Goal: Download file/media

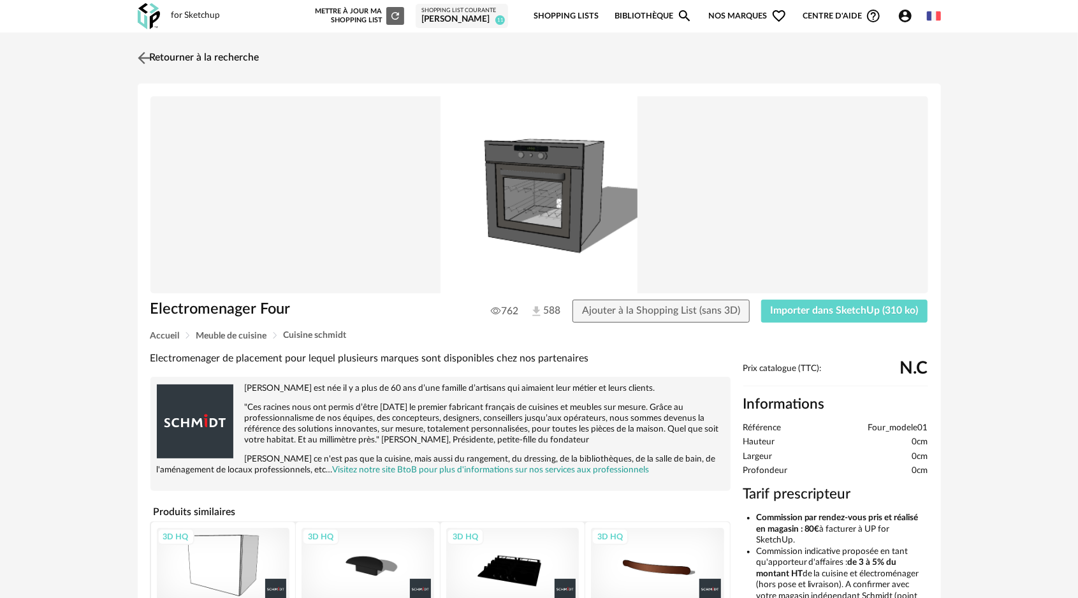
click at [140, 58] on img at bounding box center [144, 57] width 18 height 18
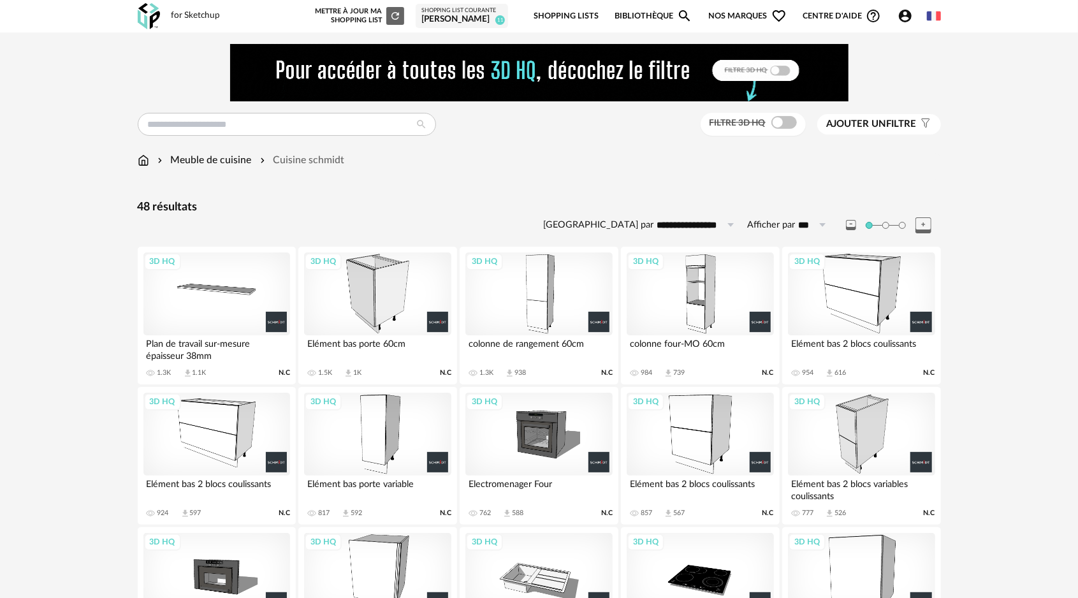
click at [383, 430] on div "3D HQ" at bounding box center [377, 434] width 147 height 83
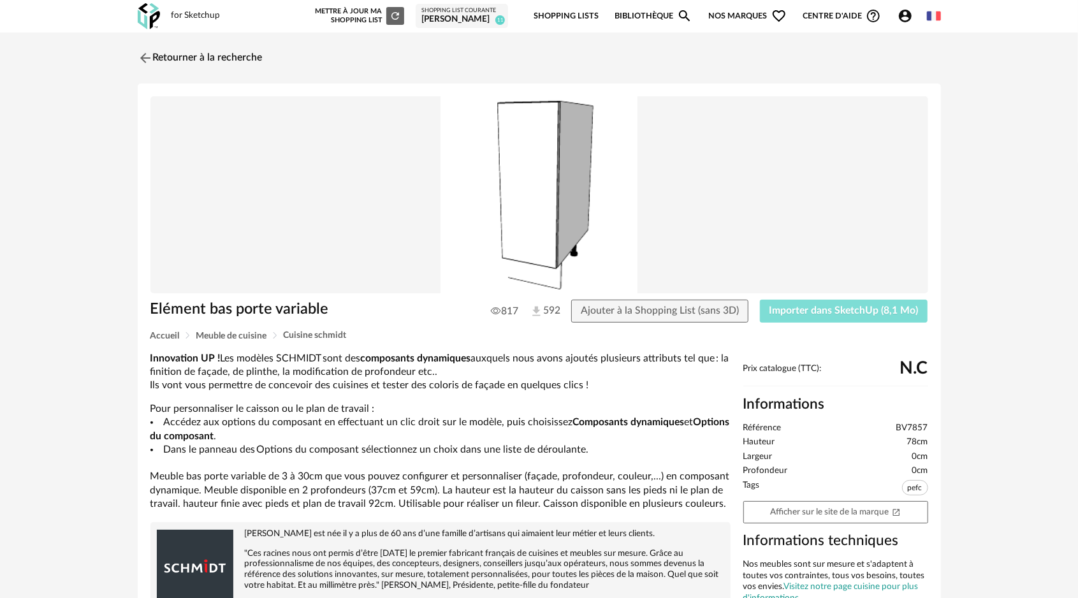
click at [861, 304] on button "Importer dans SketchUp (8,1 Mo)" at bounding box center [844, 311] width 168 height 23
click at [139, 51] on img at bounding box center [144, 57] width 18 height 18
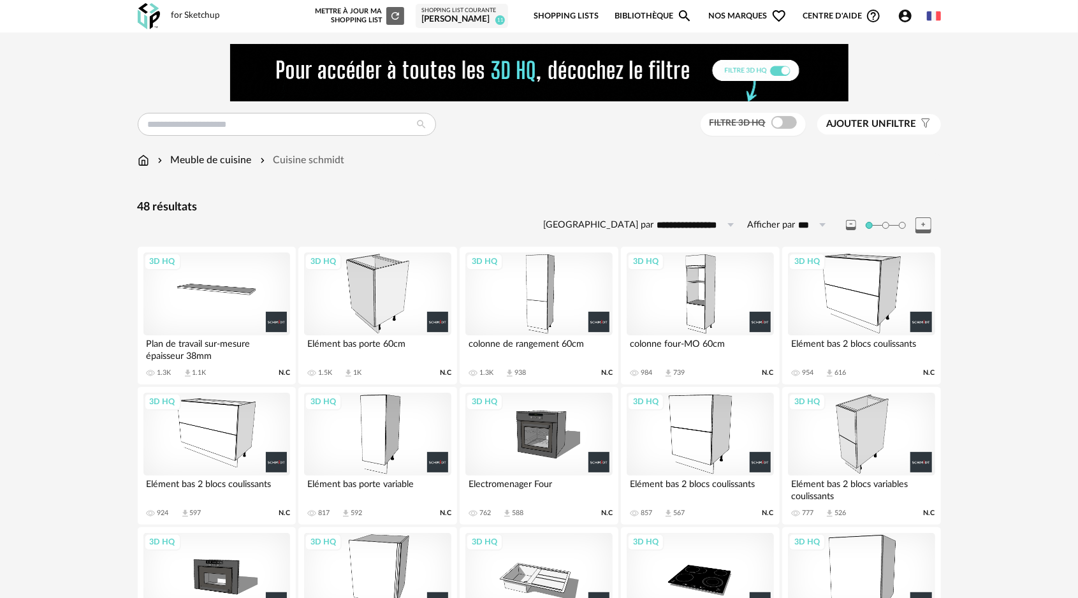
click at [691, 435] on div "3D HQ" at bounding box center [700, 434] width 147 height 83
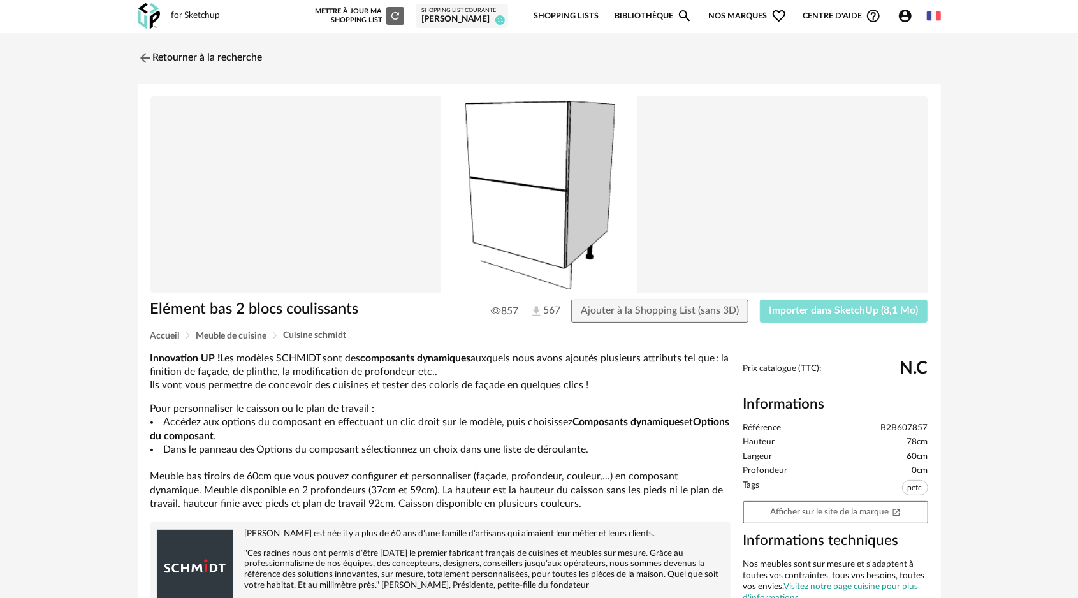
click at [846, 310] on span "Importer dans SketchUp (8,1 Mo)" at bounding box center [844, 310] width 149 height 10
click at [144, 61] on img at bounding box center [144, 57] width 18 height 18
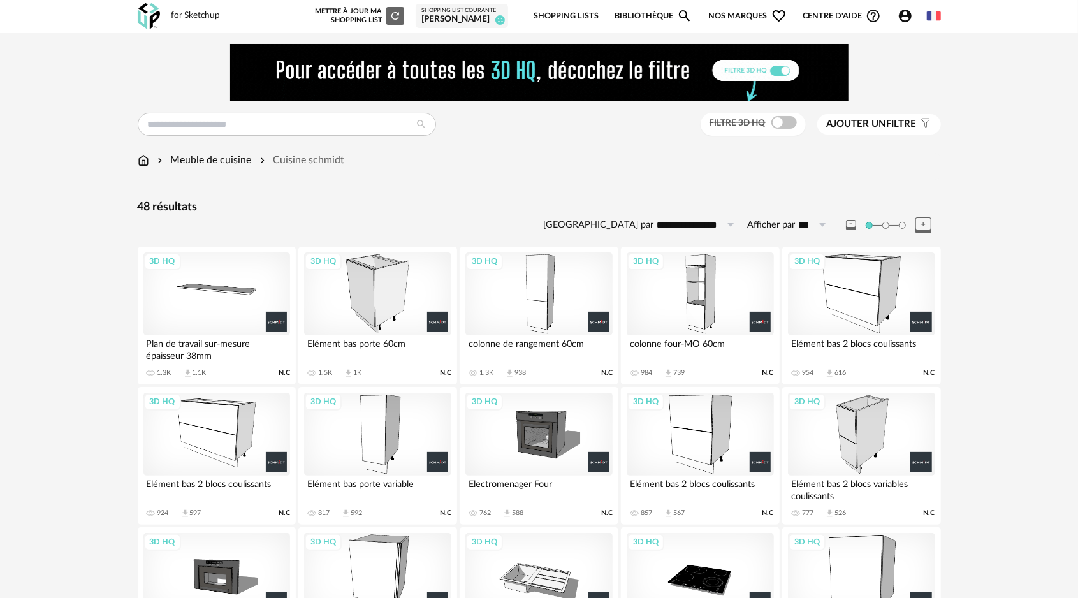
click at [872, 317] on div "3D HQ" at bounding box center [861, 294] width 147 height 83
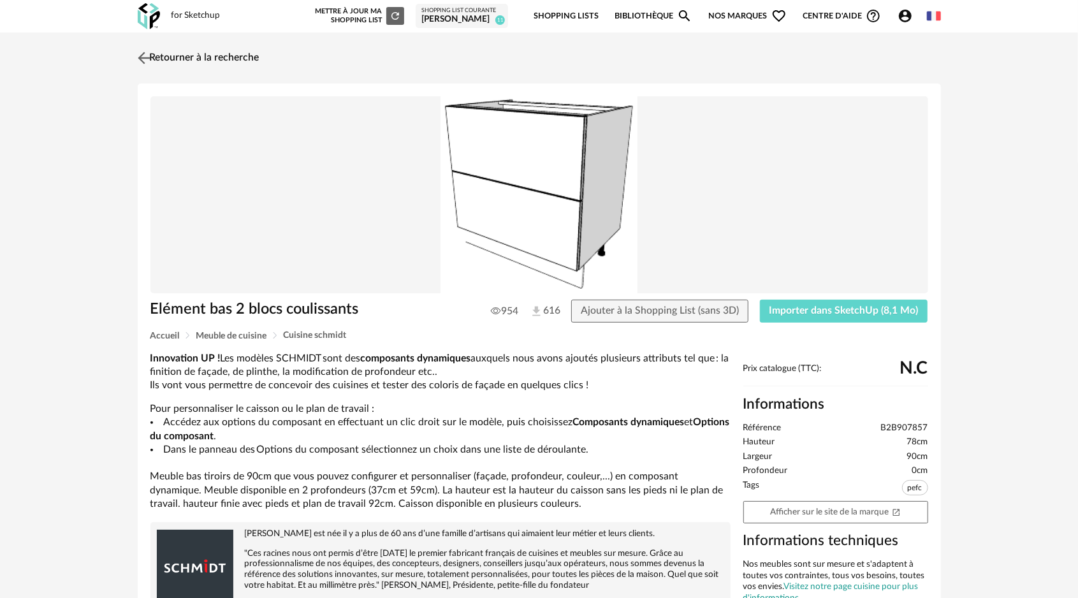
click at [144, 57] on img at bounding box center [144, 57] width 18 height 18
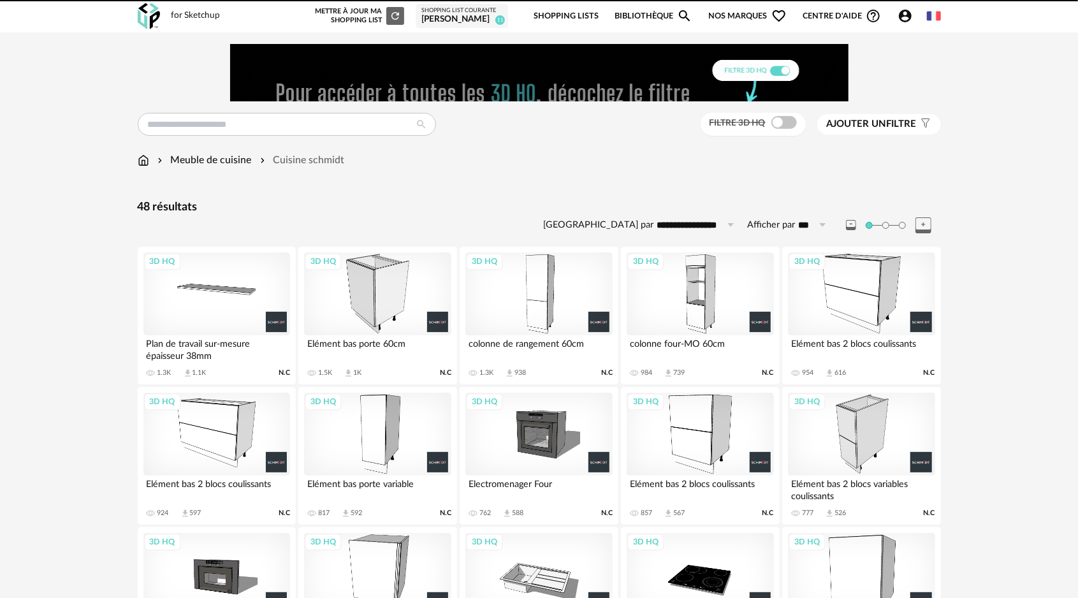
click at [199, 419] on div "3D HQ" at bounding box center [216, 434] width 147 height 83
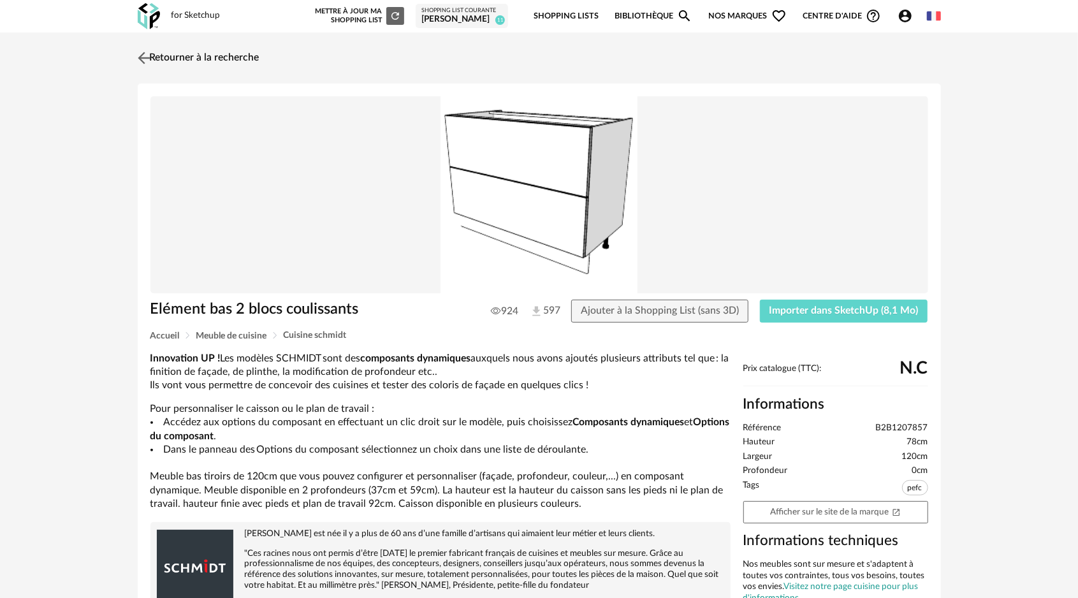
click at [142, 52] on img at bounding box center [144, 57] width 18 height 18
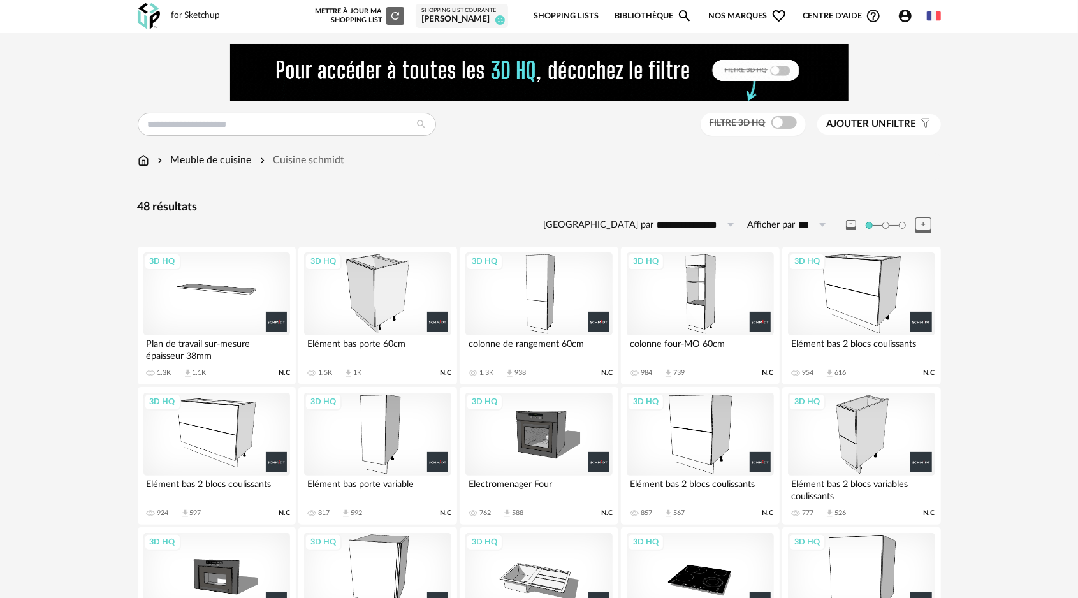
click at [190, 450] on div "3D HQ" at bounding box center [216, 434] width 147 height 83
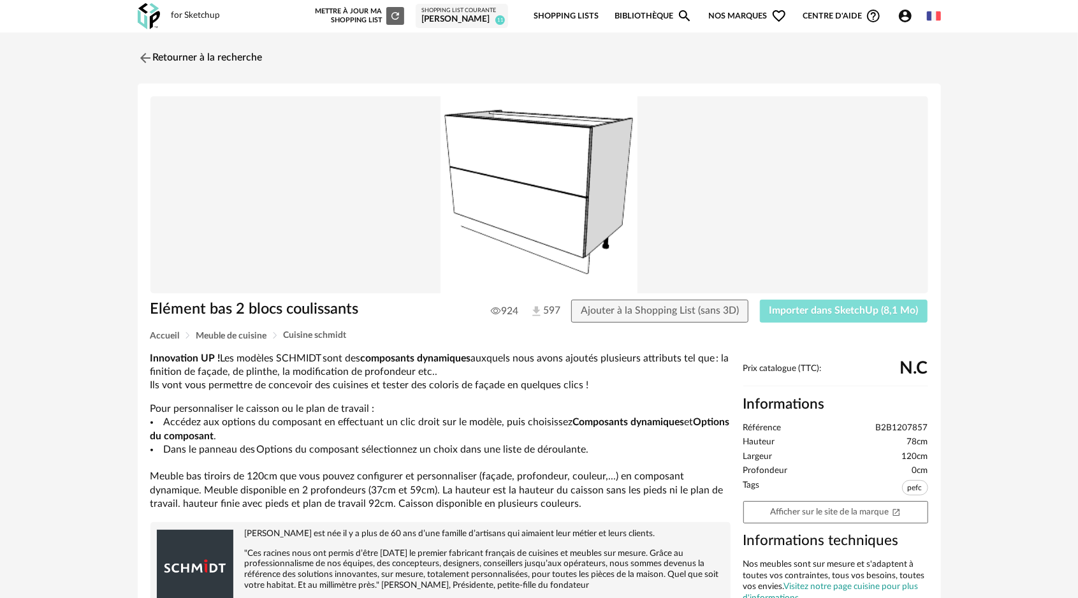
click at [844, 314] on span "Importer dans SketchUp (8,1 Mo)" at bounding box center [844, 310] width 149 height 10
click at [143, 54] on img at bounding box center [144, 57] width 18 height 18
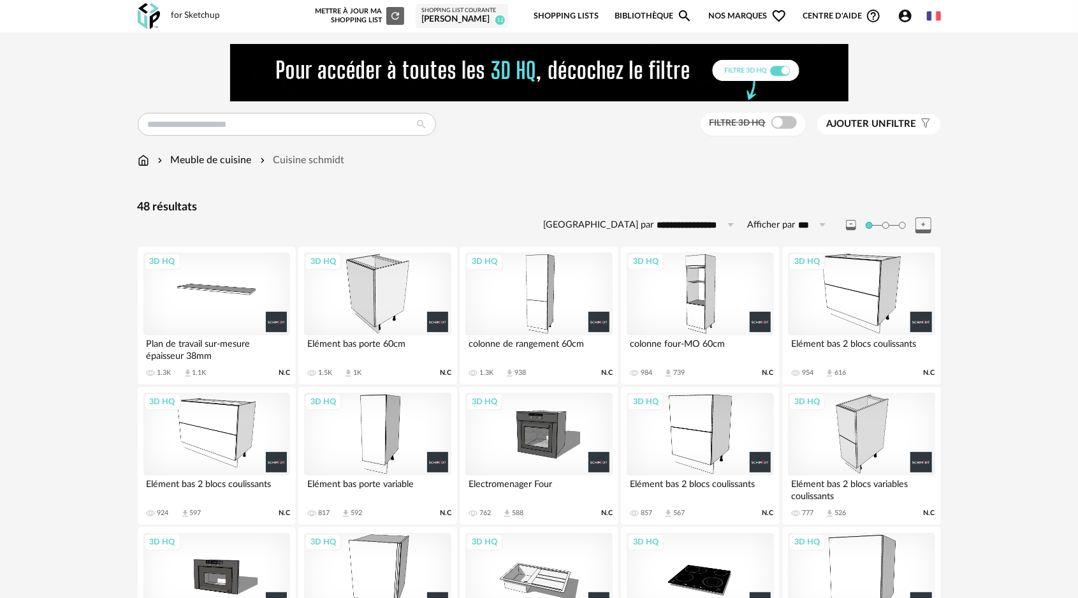
click at [835, 425] on div "3D HQ" at bounding box center [861, 434] width 147 height 83
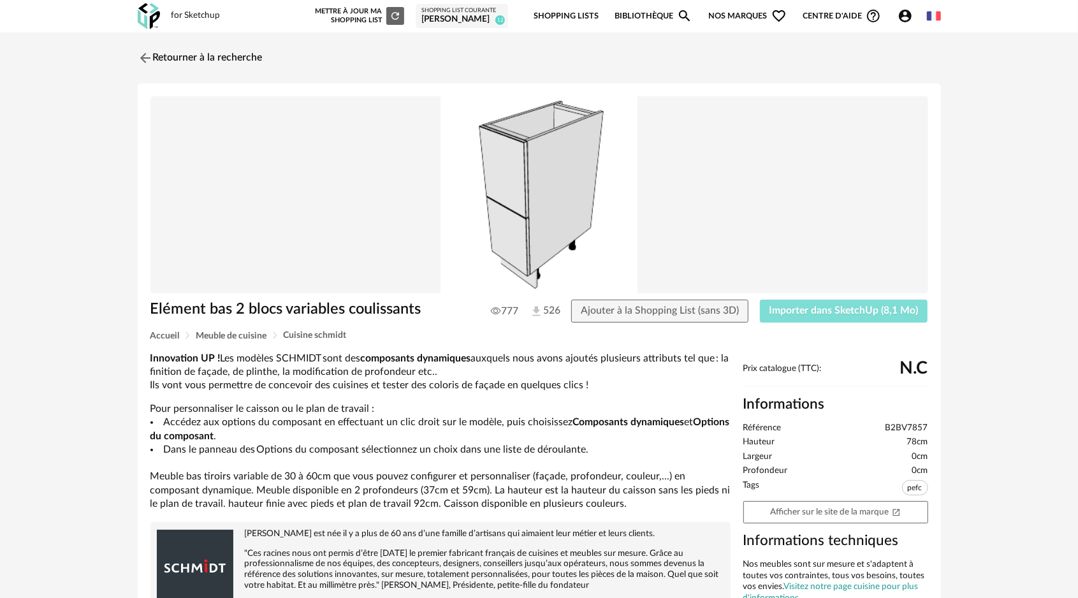
click at [809, 314] on span "Importer dans SketchUp (8,1 Mo)" at bounding box center [844, 310] width 149 height 10
